Goal: Task Accomplishment & Management: Complete application form

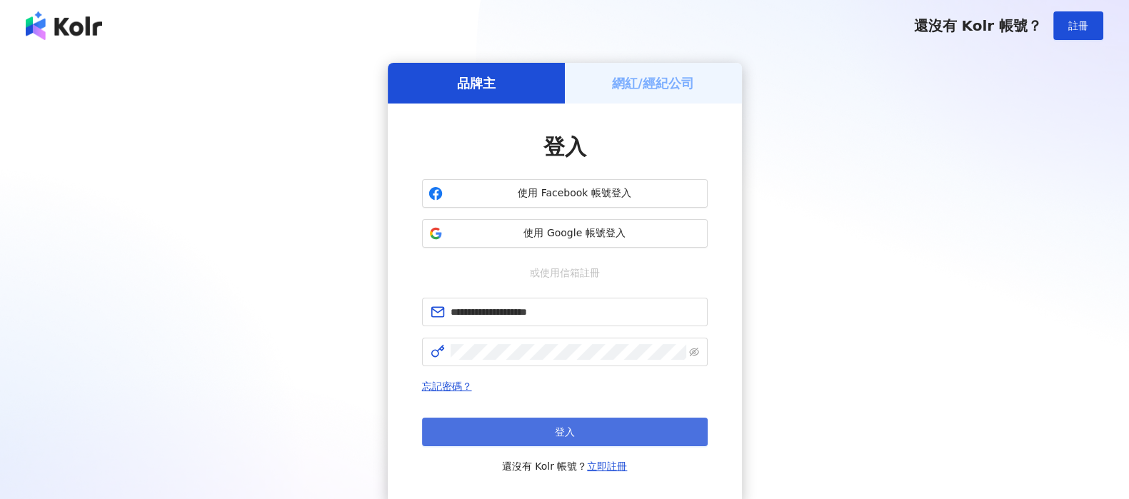
click at [567, 422] on button "登入" at bounding box center [565, 432] width 286 height 29
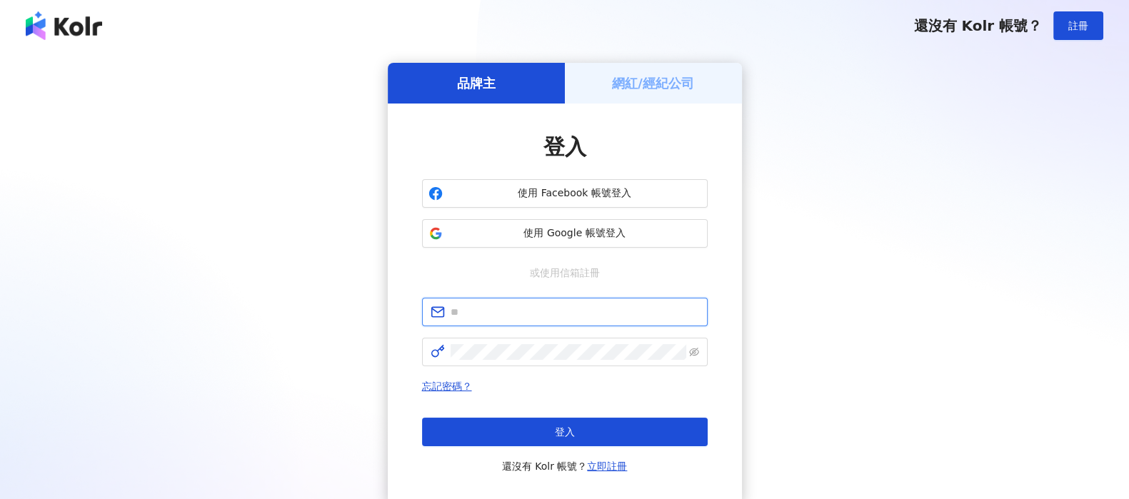
type input "**********"
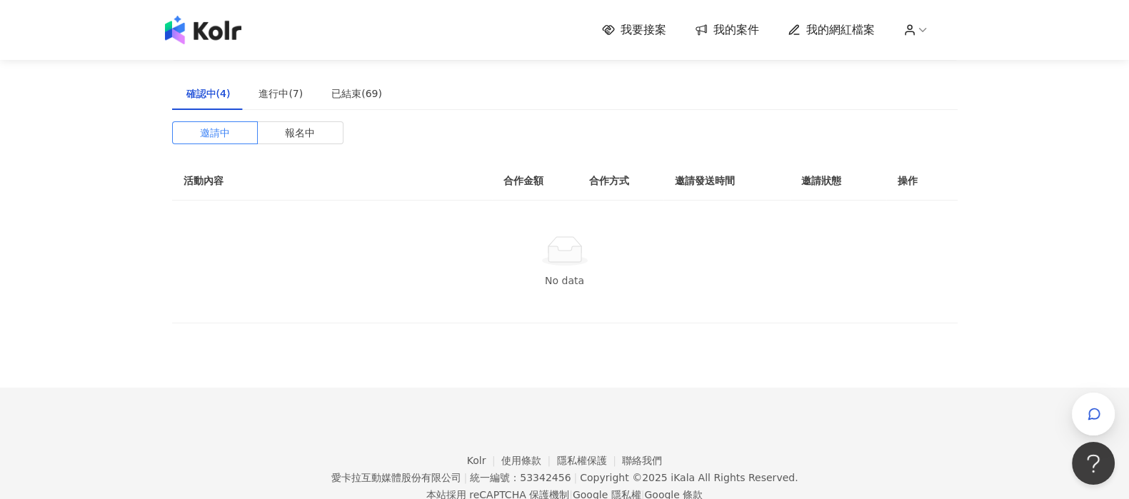
click at [717, 30] on link "我的案件" at bounding box center [727, 30] width 64 height 16
click at [674, 30] on div "我要接案 我的案件 我的網紅檔案" at bounding box center [779, 30] width 355 height 16
click at [650, 36] on span "我要接案" at bounding box center [643, 30] width 46 height 16
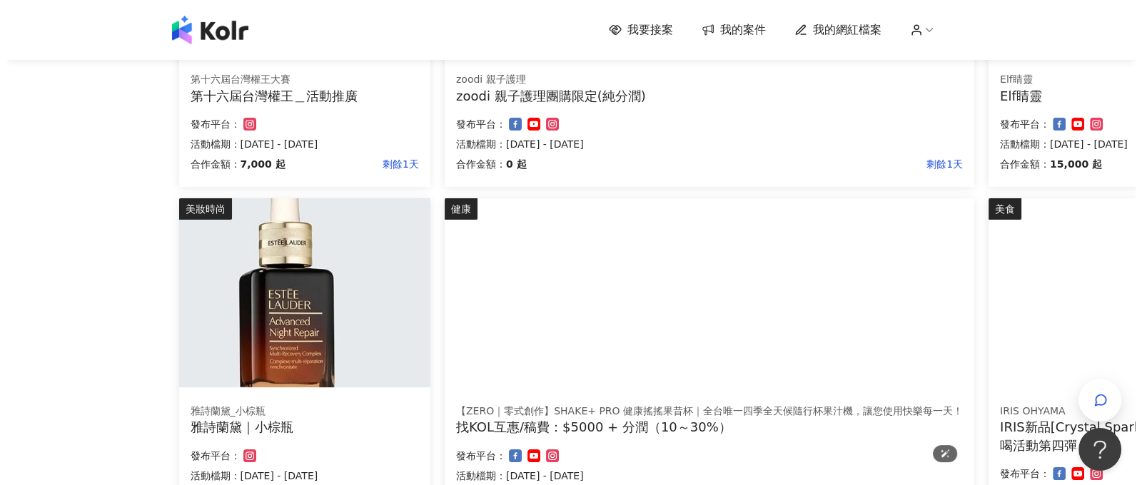
scroll to position [446, 0]
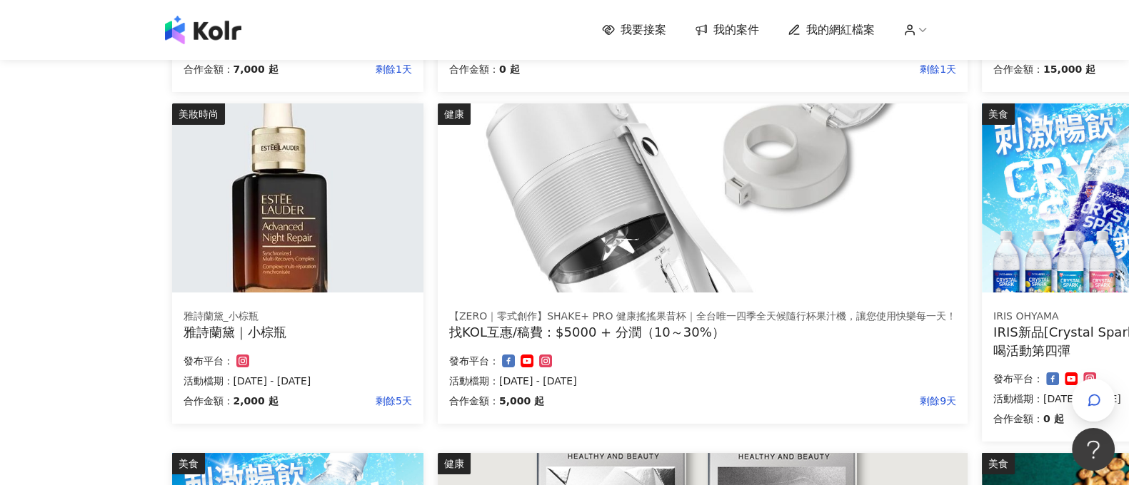
click at [369, 331] on div "雅詩蘭黛｜小棕瓶" at bounding box center [297, 332] width 228 height 18
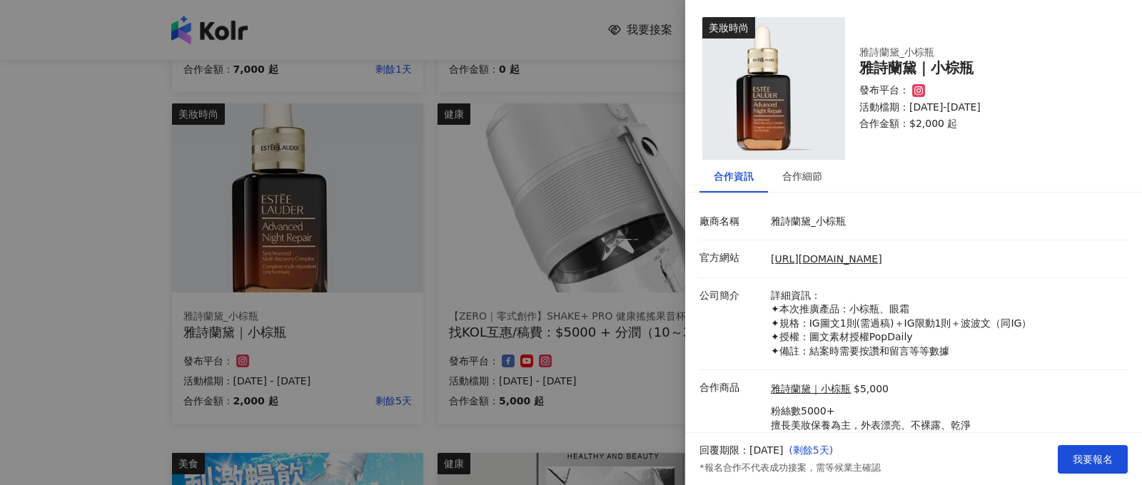
scroll to position [59, 0]
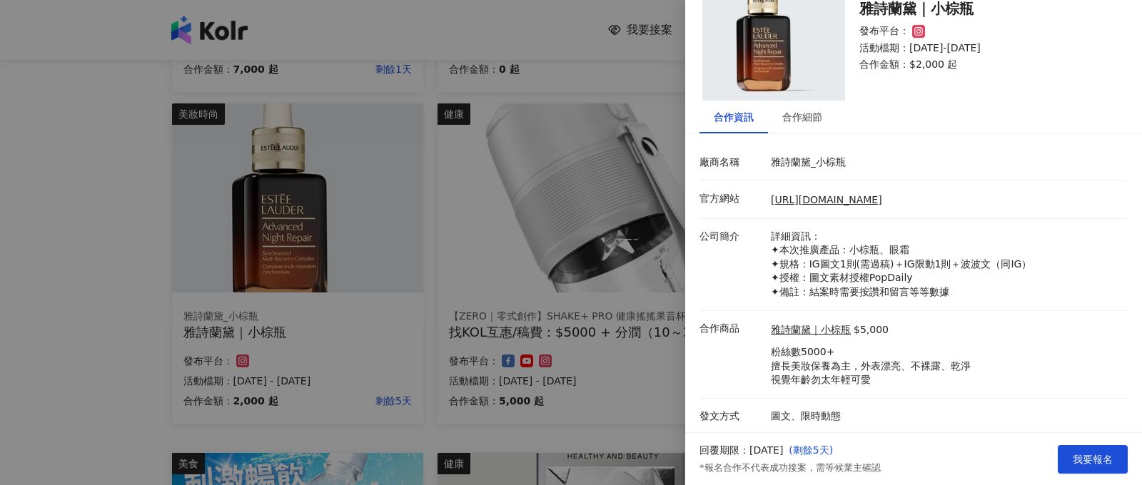
click at [792, 106] on div "合作細節" at bounding box center [802, 117] width 69 height 33
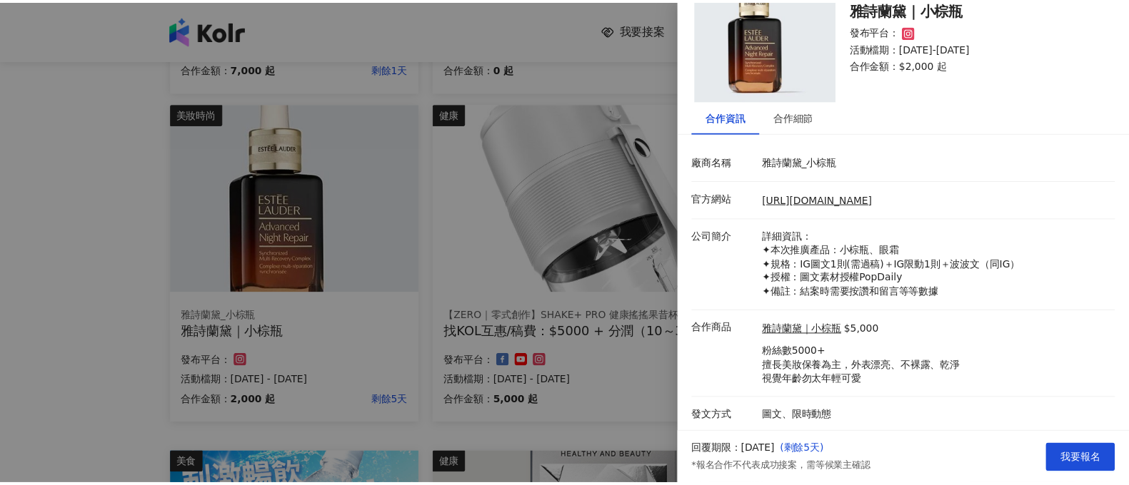
scroll to position [0, 0]
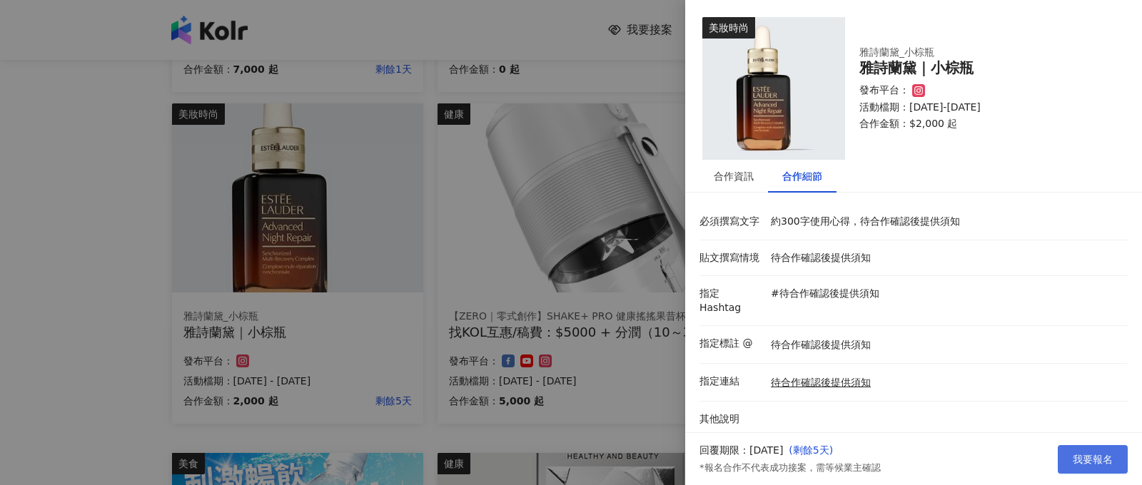
click at [1109, 446] on button "我要報名" at bounding box center [1093, 459] width 70 height 29
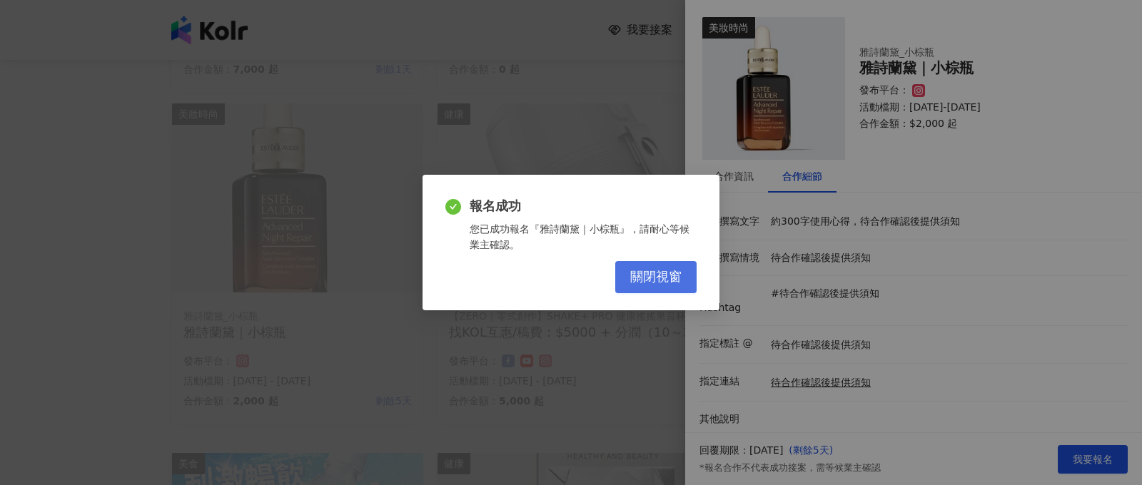
click at [686, 281] on button "關閉視窗" at bounding box center [655, 277] width 81 height 32
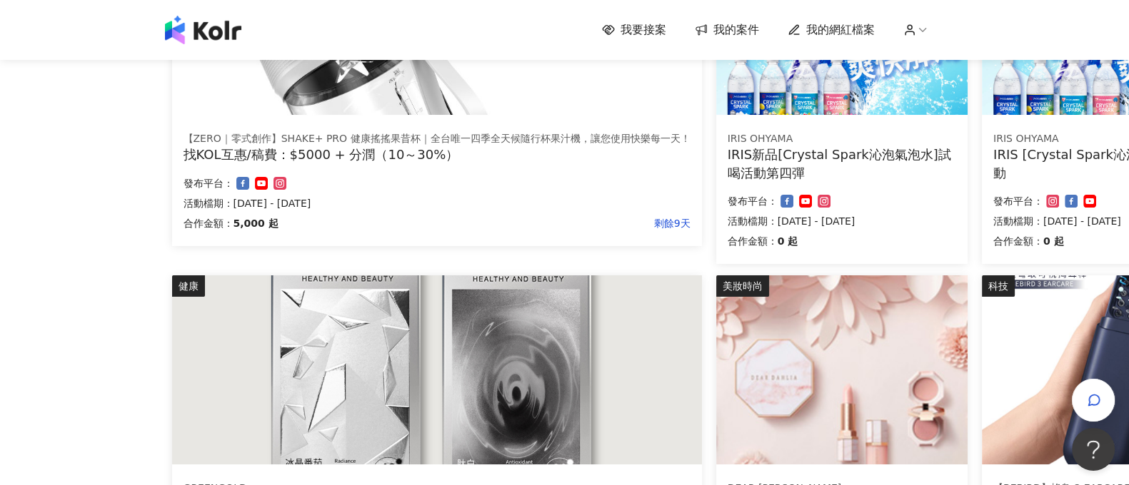
scroll to position [624, 102]
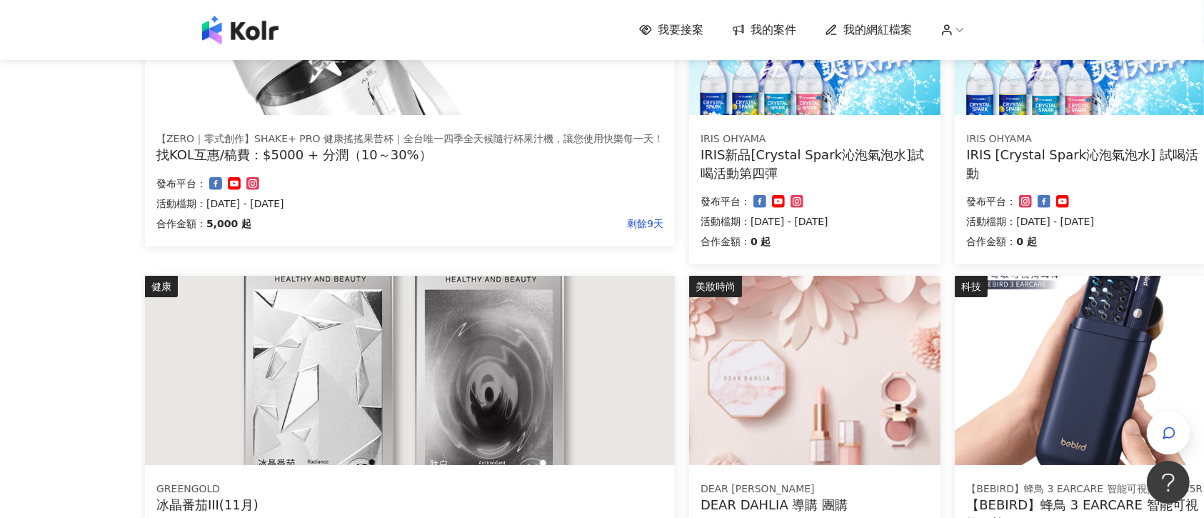
drag, startPoint x: 1127, startPoint y: 4, endPoint x: 59, endPoint y: 388, distance: 1135.3
click at [59, 388] on div "我要接案 我的案件 我的網紅檔案 我要接案 搜尋 排序： 日期新到舊 篩選： 案件類型 發布平台 案件價格範圍 活動檔期 清除 套用 商業和經濟 第十六屆台灣…" at bounding box center [538, 129] width 1204 height 1507
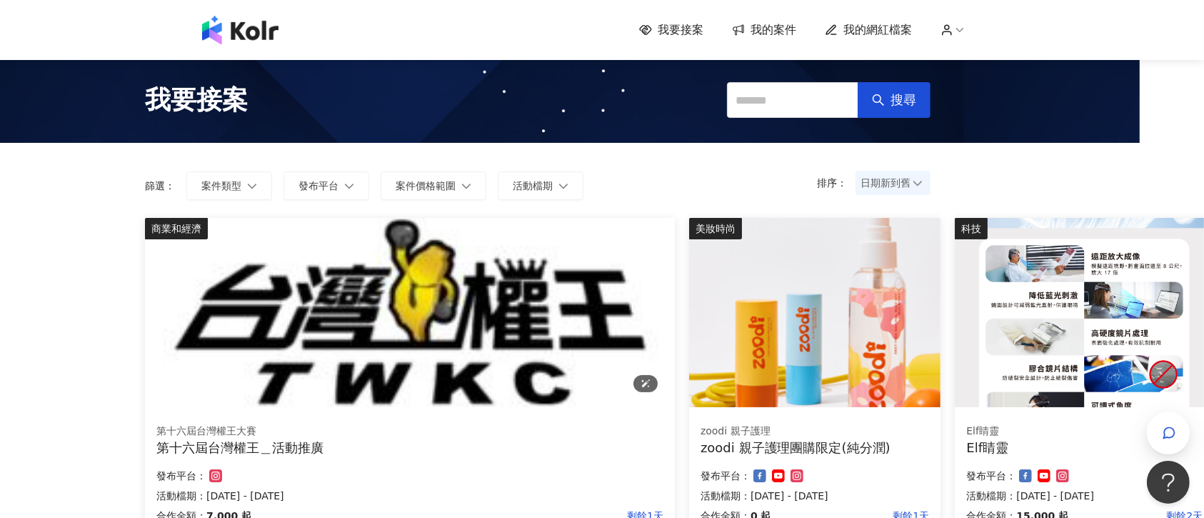
scroll to position [95, 64]
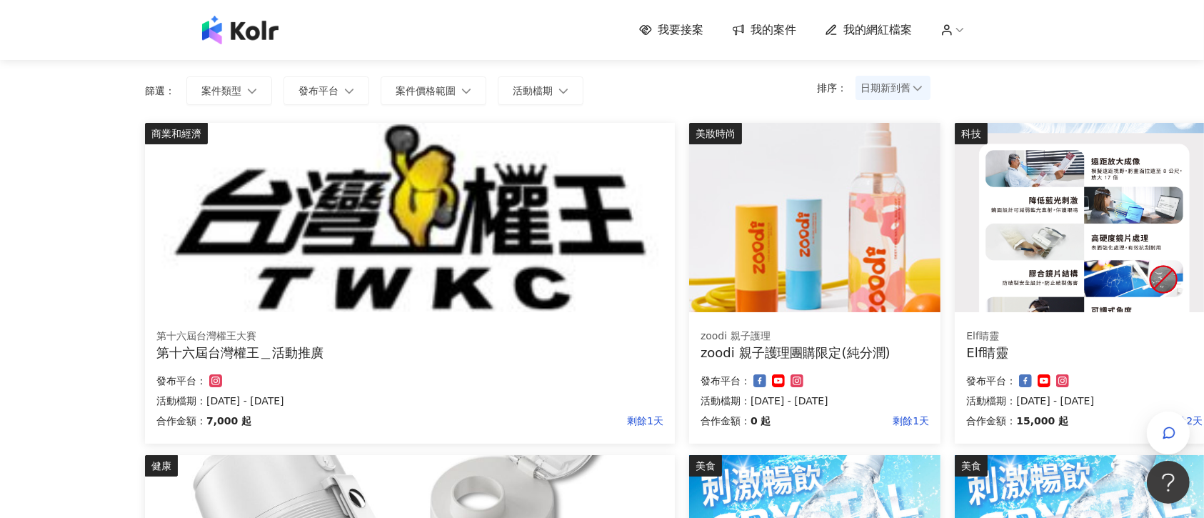
click at [1128, 366] on div "Elf睛靈 Elf睛靈 合作金額： 15,000 起 剩餘2天 發布平台： 活動檔期：[DATE] - [DATE]" at bounding box center [1083, 381] width 259 height 126
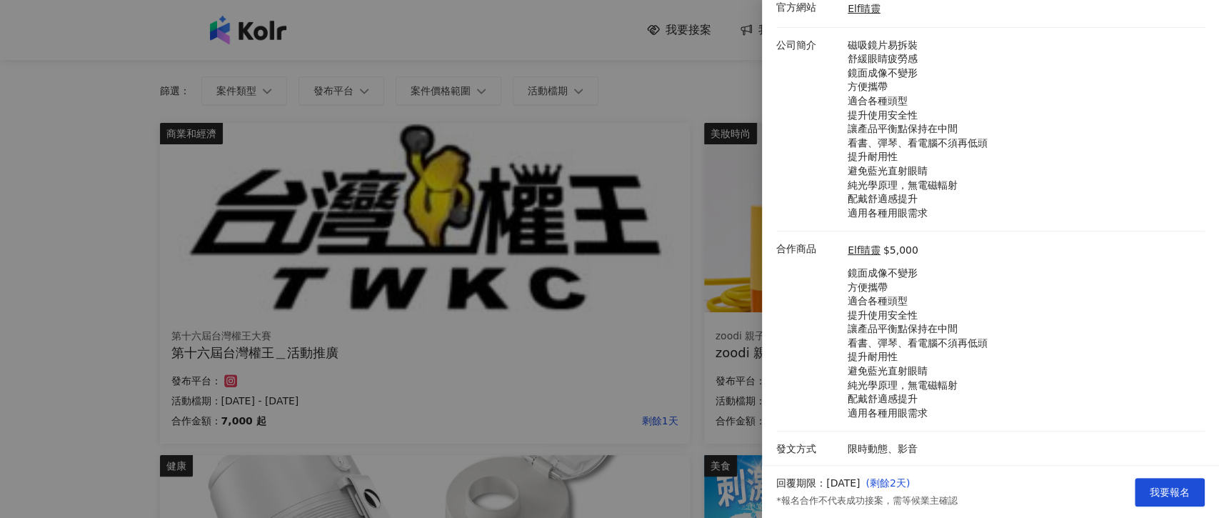
scroll to position [0, 0]
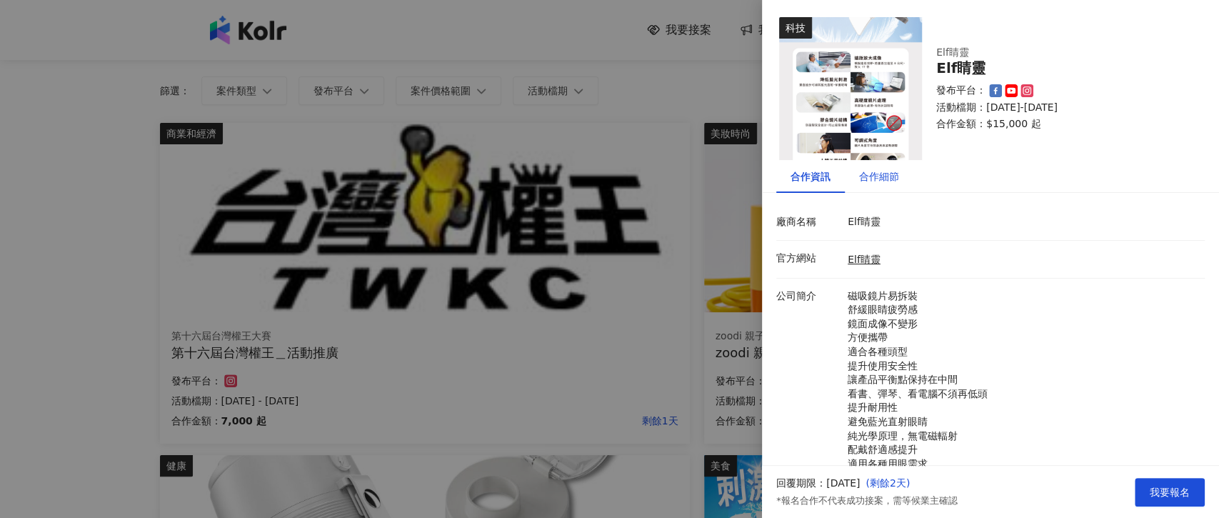
click at [877, 171] on div "合作細節" at bounding box center [879, 176] width 40 height 16
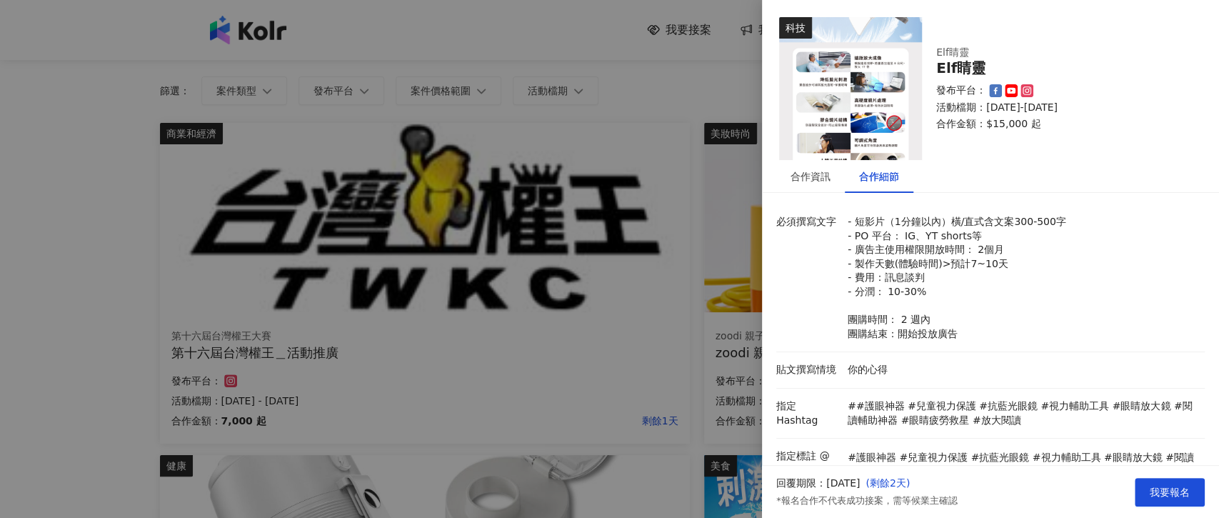
scroll to position [95, 0]
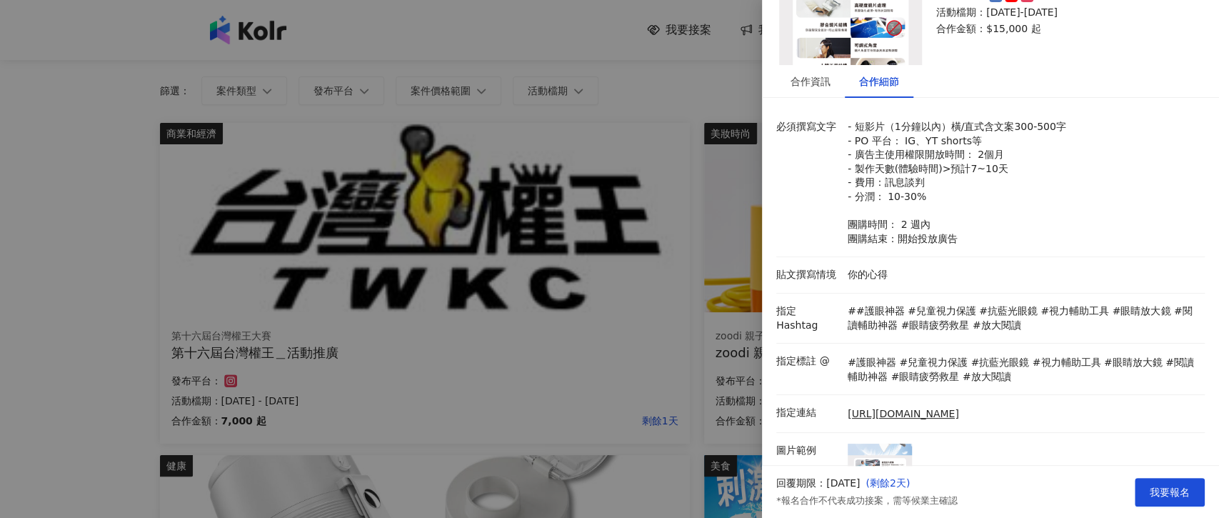
click at [34, 385] on div at bounding box center [609, 259] width 1219 height 518
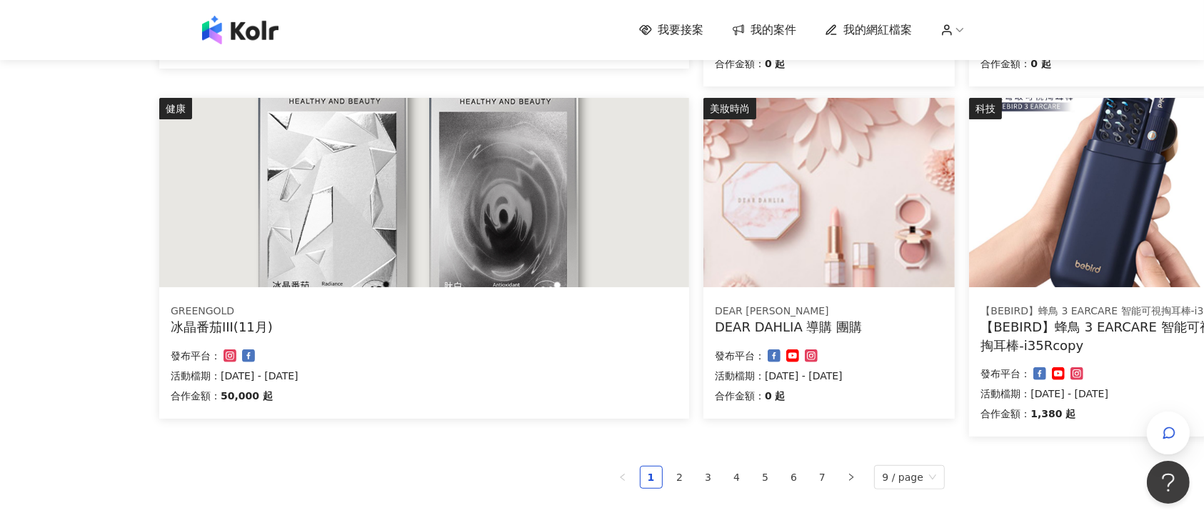
scroll to position [857, 50]
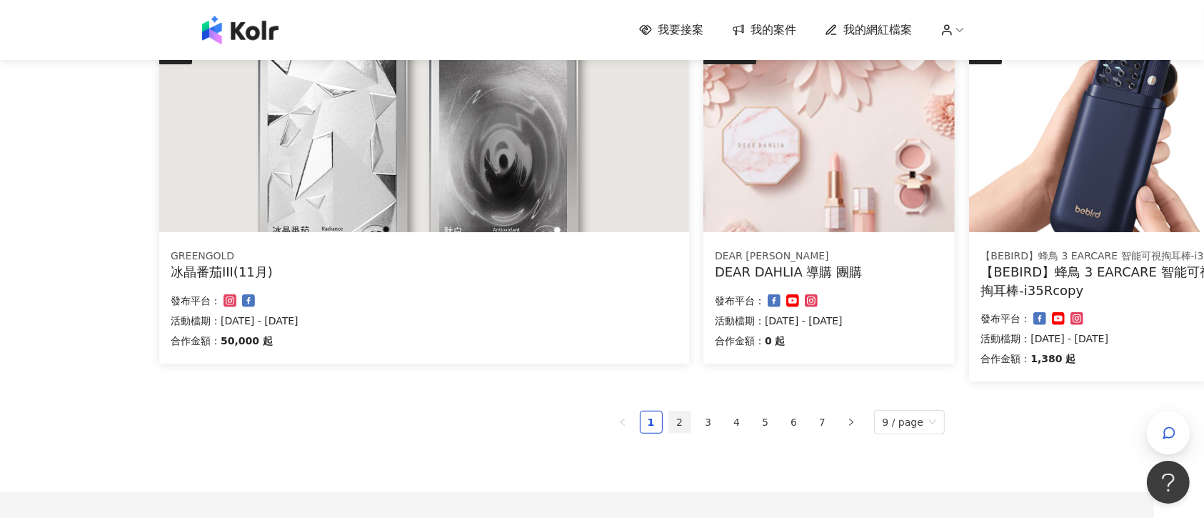
click at [687, 427] on link "2" at bounding box center [679, 421] width 21 height 21
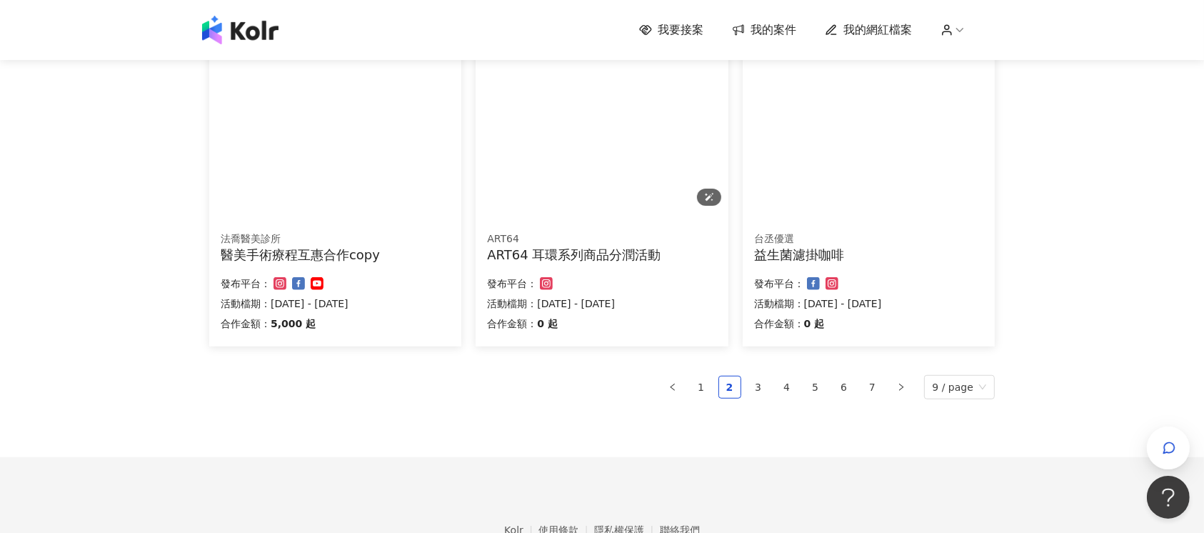
scroll to position [956, 0]
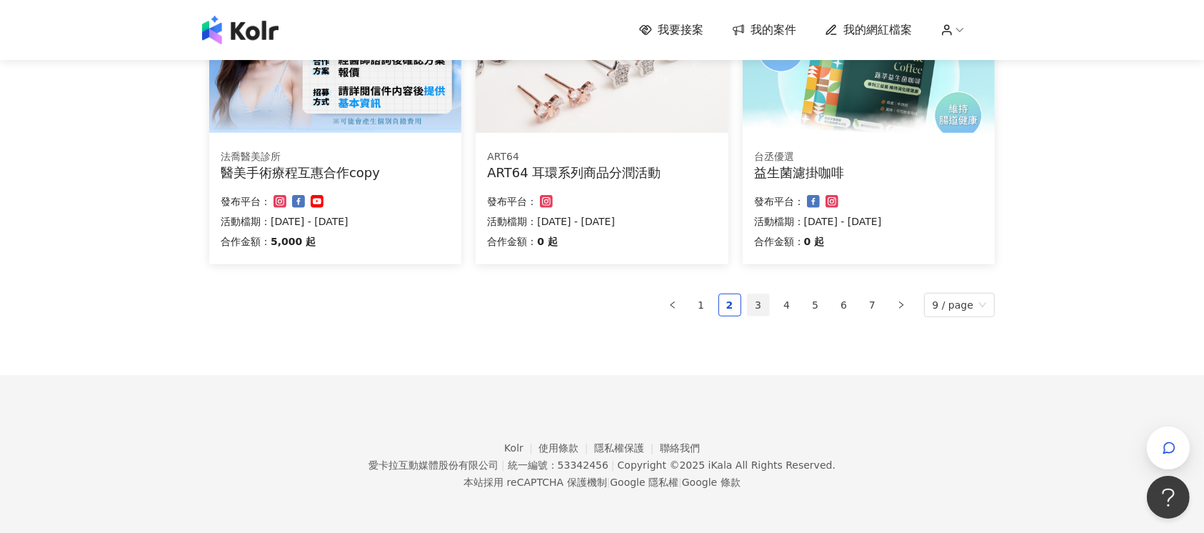
click at [762, 305] on link "3" at bounding box center [757, 304] width 21 height 21
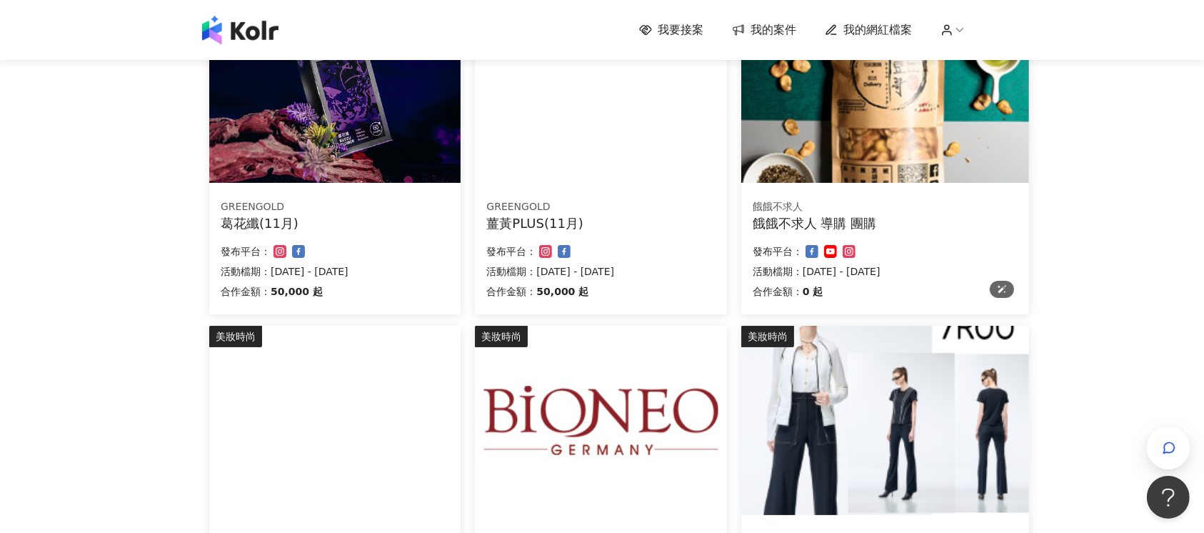
scroll to position [463, 0]
